Goal: Transaction & Acquisition: Purchase product/service

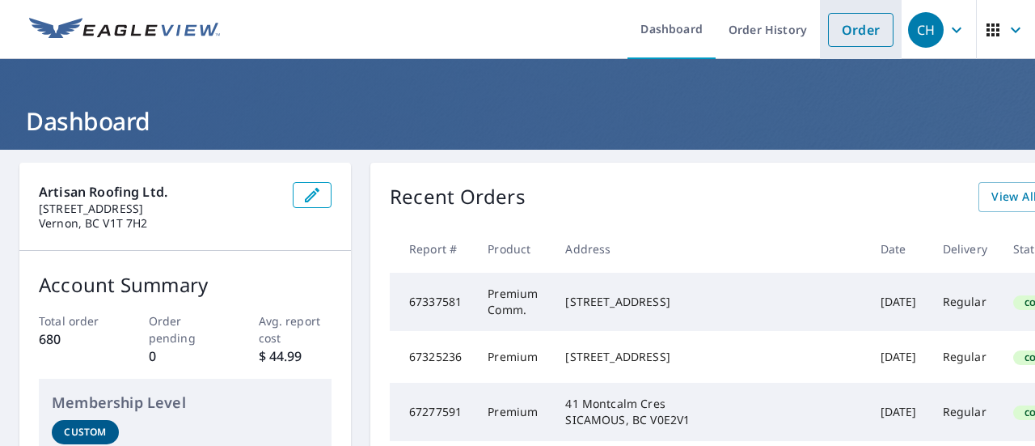
click at [860, 27] on link "Order" at bounding box center [860, 30] width 65 height 34
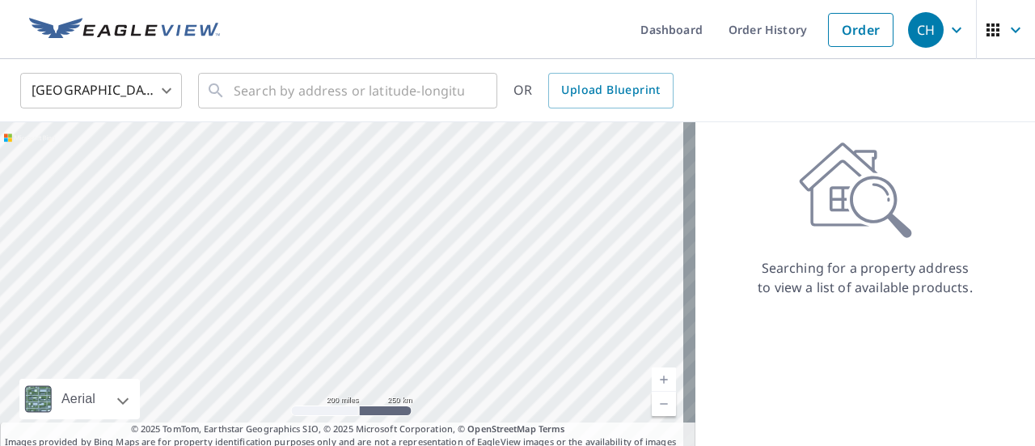
click at [126, 91] on body "CH CH Dashboard Order History Order CH United States US ​ ​ OR Upload Blueprint…" at bounding box center [517, 223] width 1035 height 446
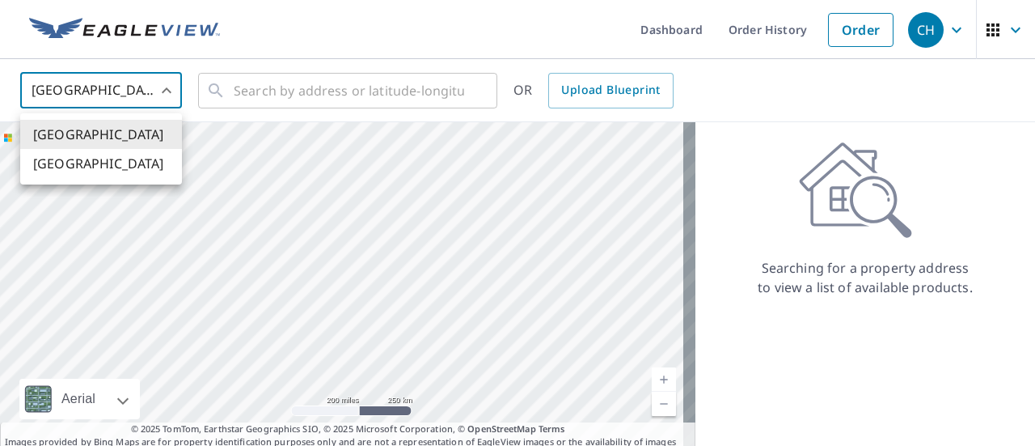
click at [89, 172] on li "[GEOGRAPHIC_DATA]" at bounding box center [101, 163] width 162 height 29
type input "CA"
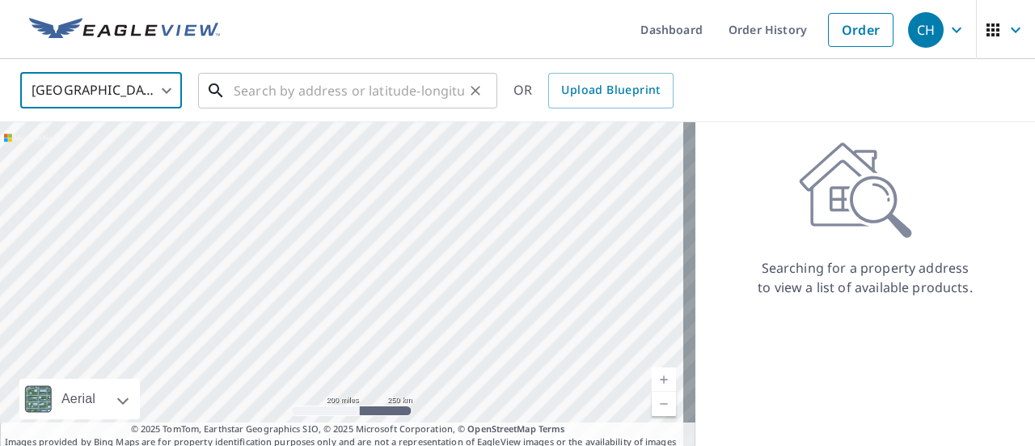
click at [255, 86] on input "text" at bounding box center [349, 90] width 230 height 45
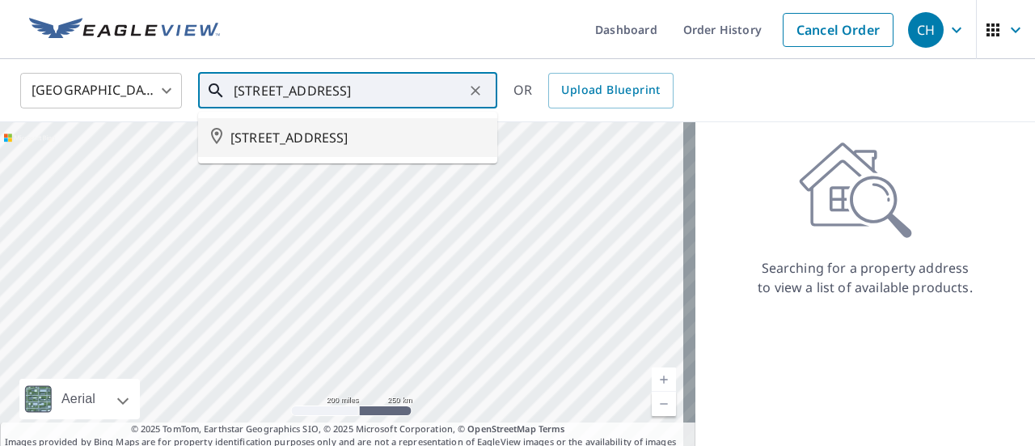
click at [334, 128] on span "[STREET_ADDRESS]" at bounding box center [357, 137] width 254 height 19
type input "[STREET_ADDRESS]"
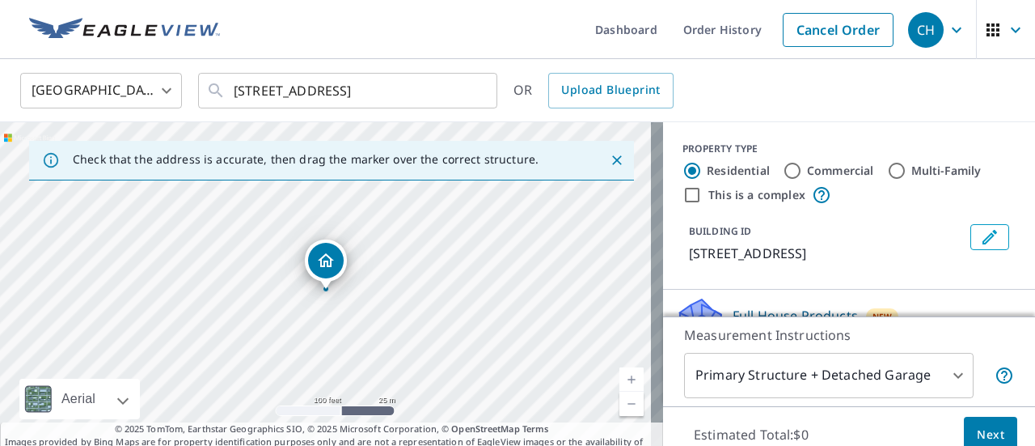
click at [537, 253] on div "[STREET_ADDRESS]" at bounding box center [331, 292] width 663 height 340
drag, startPoint x: 373, startPoint y: 256, endPoint x: 539, endPoint y: 221, distance: 169.5
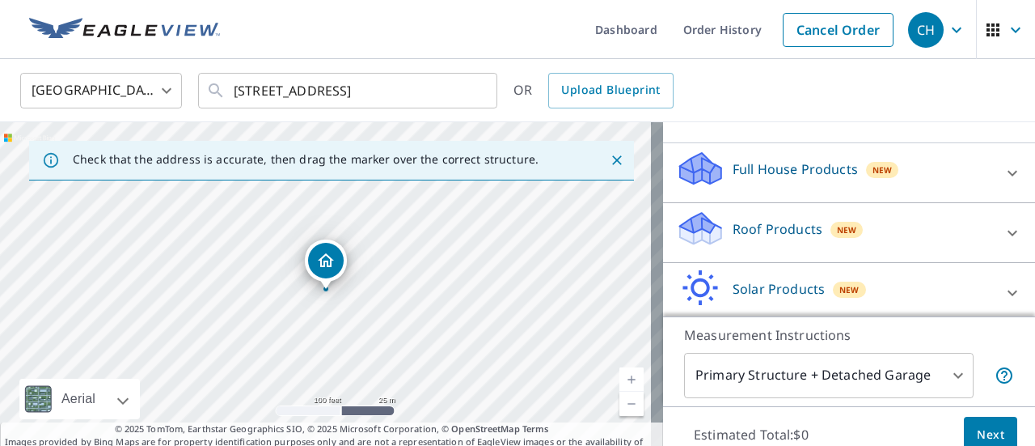
scroll to position [162, 0]
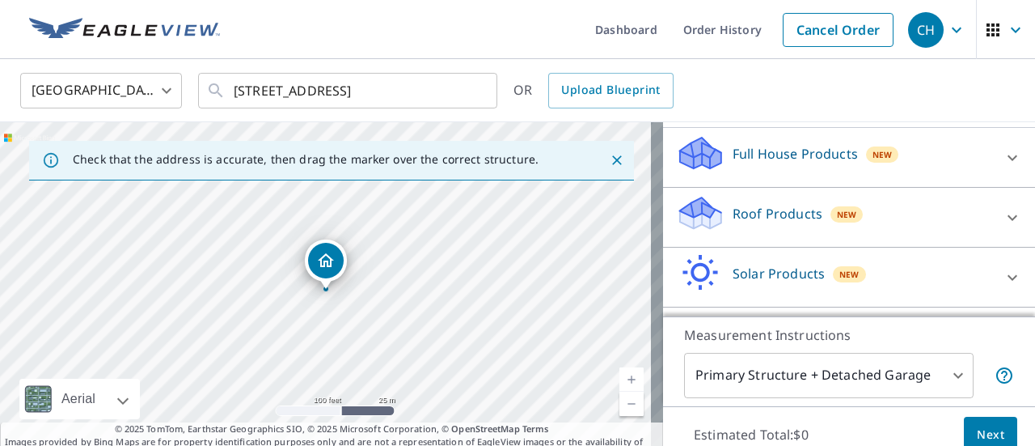
click at [776, 223] on p "Roof Products" at bounding box center [778, 213] width 90 height 19
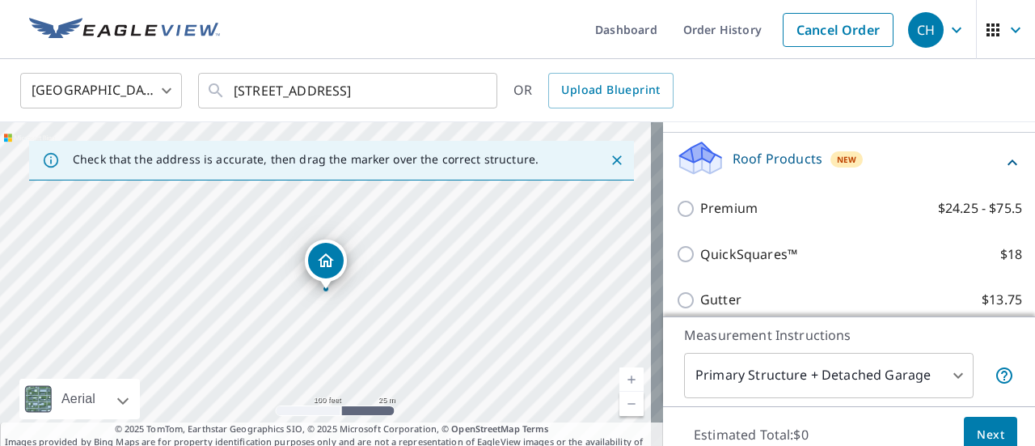
scroll to position [243, 0]
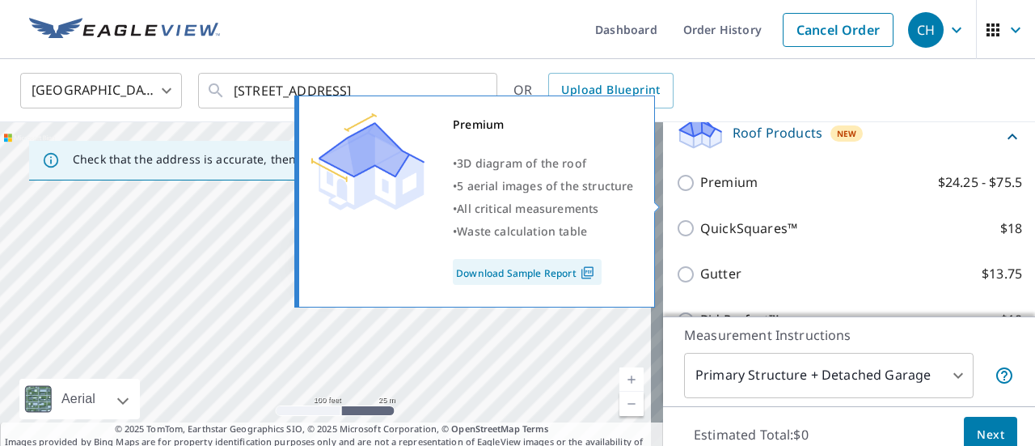
click at [700, 192] on p "Premium" at bounding box center [728, 182] width 57 height 20
click at [700, 192] on input "Premium $24.25 - $75.5" at bounding box center [688, 182] width 24 height 19
checkbox input "true"
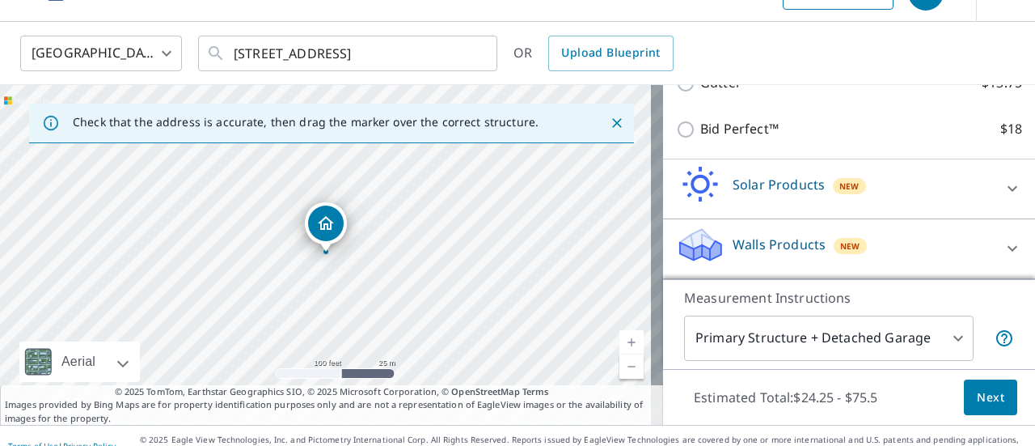
scroll to position [57, 0]
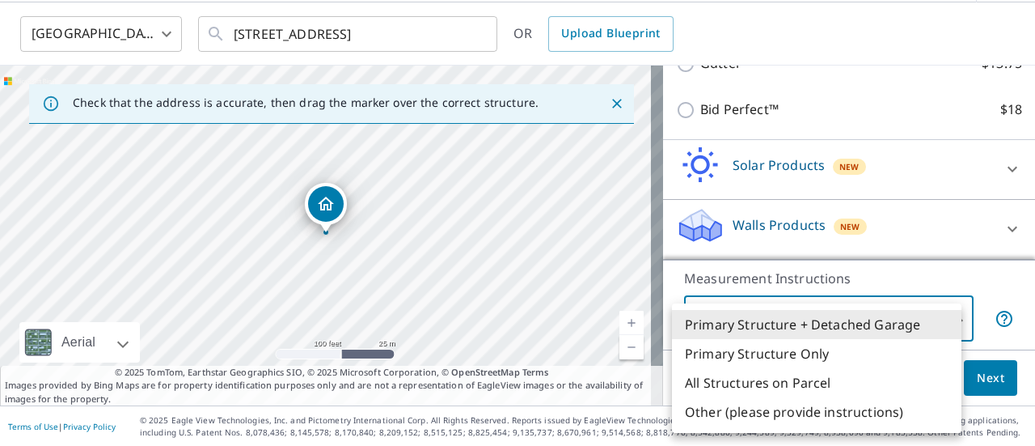
click at [948, 327] on body "CH CH Dashboard Order History Cancel Order CH Canada CA ​ [STREET_ADDRESS] ​ OR…" at bounding box center [517, 223] width 1035 height 446
click at [809, 352] on li "Primary Structure Only" at bounding box center [816, 353] width 289 height 29
type input "2"
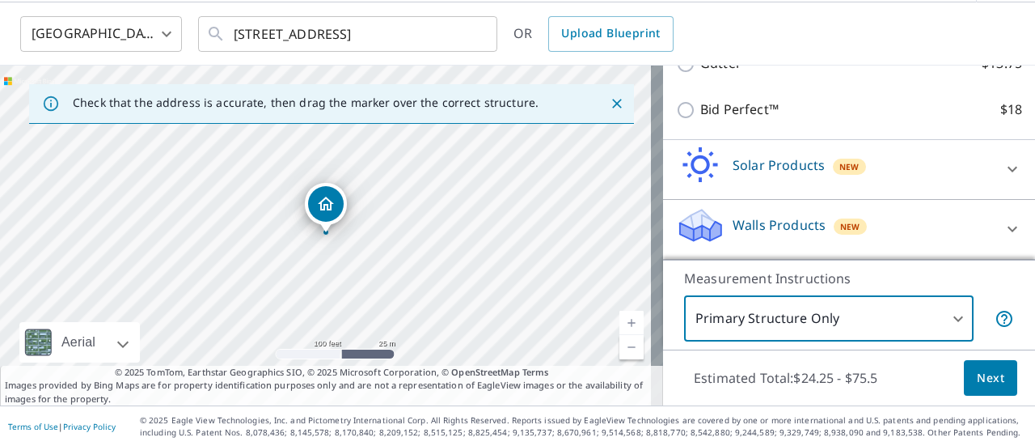
click at [977, 379] on span "Next" at bounding box center [990, 378] width 27 height 20
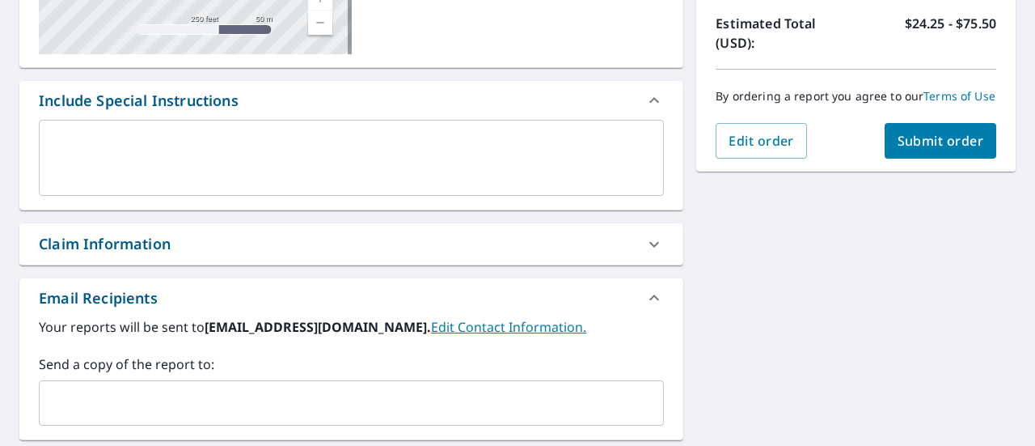
scroll to position [380, 0]
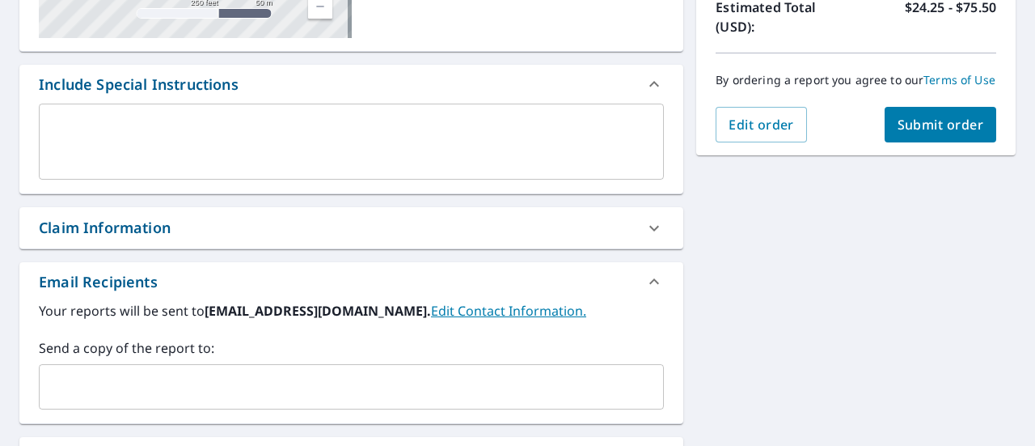
click at [932, 133] on span "Submit order" at bounding box center [941, 125] width 87 height 18
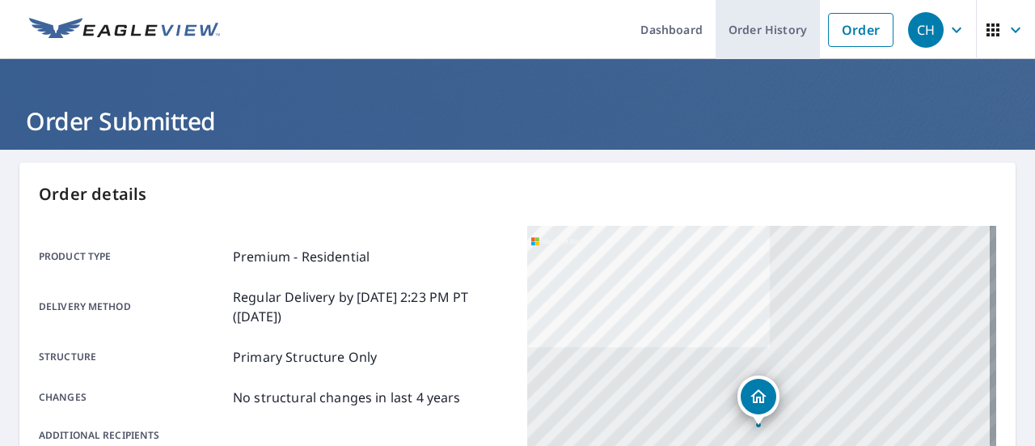
click at [731, 33] on link "Order History" at bounding box center [768, 29] width 104 height 59
